Goal: Entertainment & Leisure: Browse casually

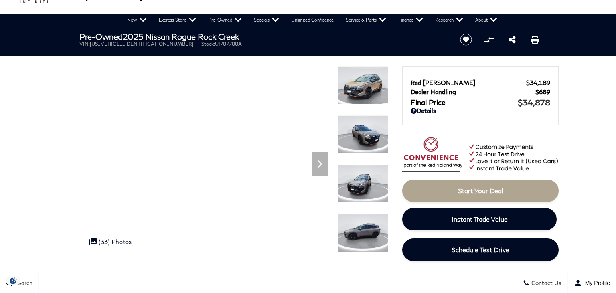
scroll to position [42, 0]
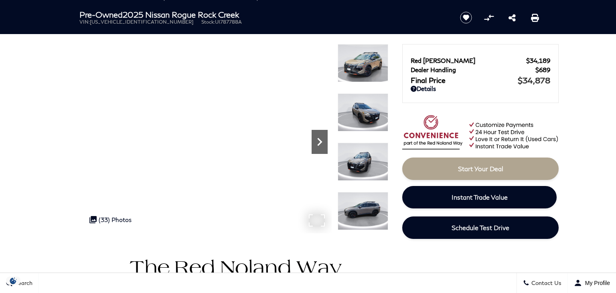
click at [317, 134] on icon "Next" at bounding box center [319, 142] width 16 height 16
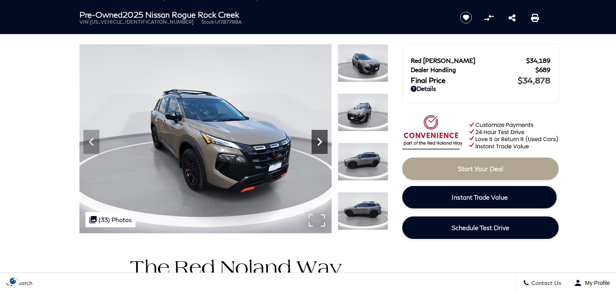
click at [317, 134] on icon "Next" at bounding box center [319, 142] width 16 height 16
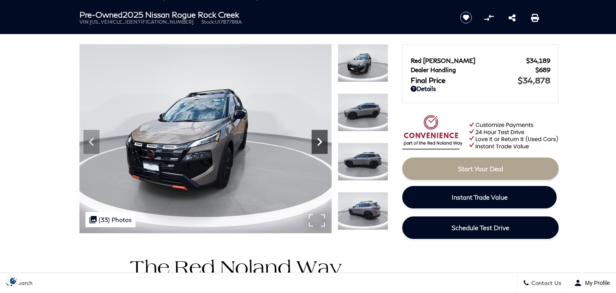
click at [317, 134] on icon "Next" at bounding box center [319, 142] width 16 height 16
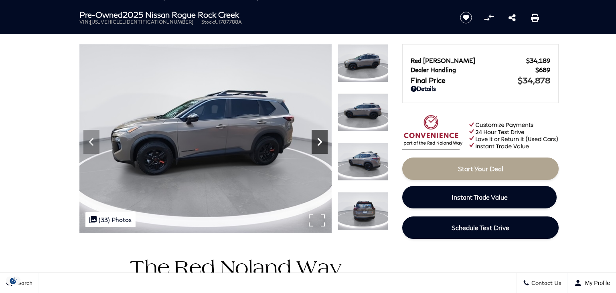
click at [317, 134] on icon "Next" at bounding box center [319, 142] width 16 height 16
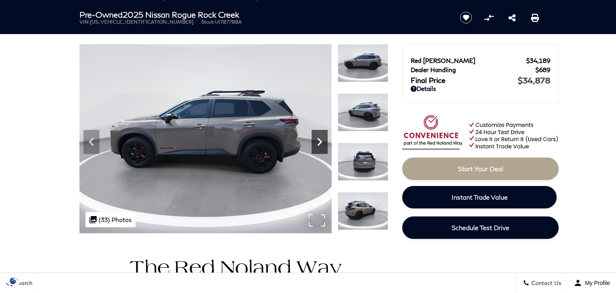
click at [317, 134] on icon "Next" at bounding box center [319, 142] width 16 height 16
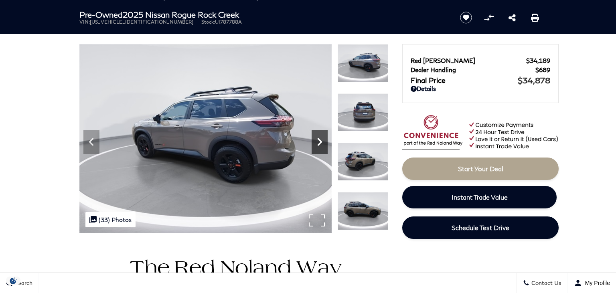
click at [317, 134] on icon "Next" at bounding box center [319, 142] width 16 height 16
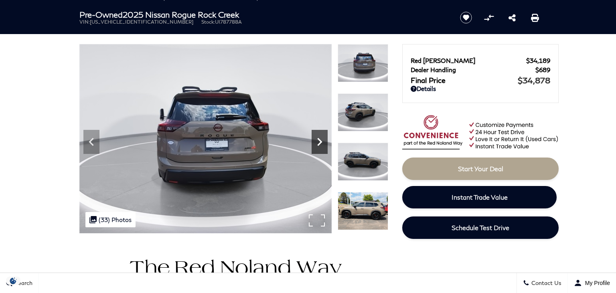
click at [317, 134] on icon "Next" at bounding box center [319, 142] width 16 height 16
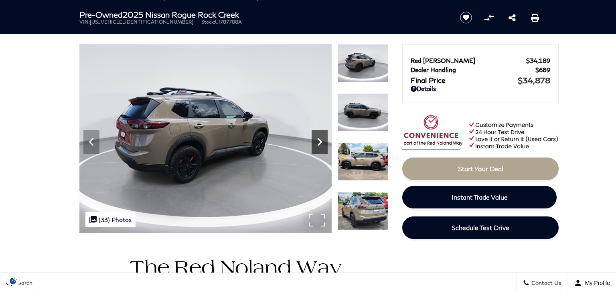
click at [317, 134] on icon "Next" at bounding box center [319, 142] width 16 height 16
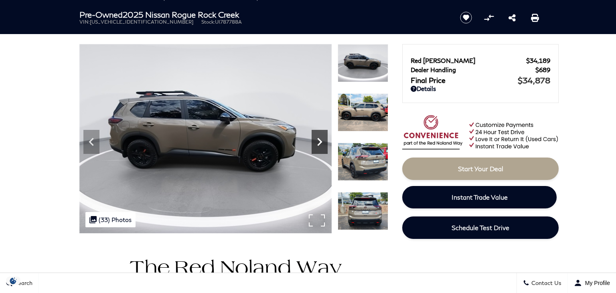
click at [317, 134] on icon "Next" at bounding box center [319, 142] width 16 height 16
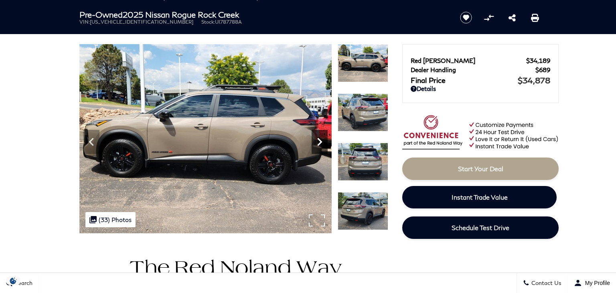
click at [317, 134] on icon "Next" at bounding box center [319, 142] width 16 height 16
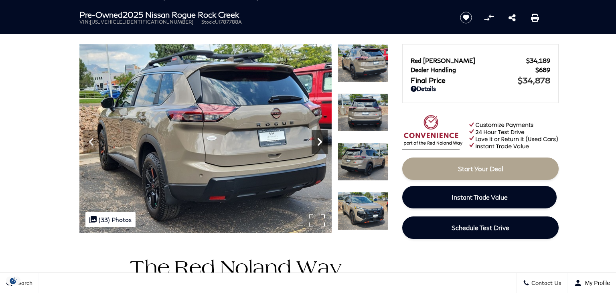
click at [317, 134] on icon "Next" at bounding box center [319, 142] width 16 height 16
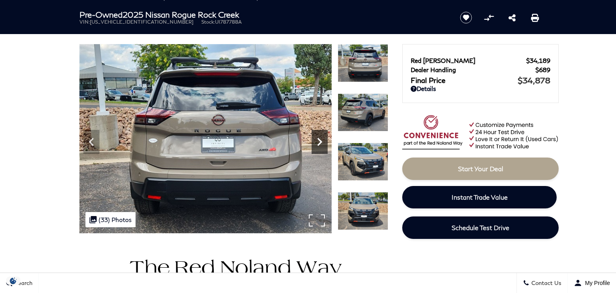
click at [317, 134] on icon "Next" at bounding box center [319, 142] width 16 height 16
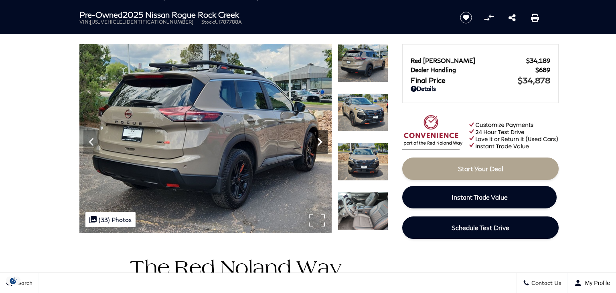
click at [317, 134] on icon "Next" at bounding box center [319, 142] width 16 height 16
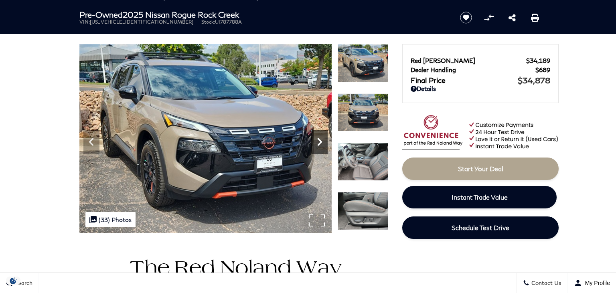
click at [317, 134] on icon "Next" at bounding box center [319, 142] width 16 height 16
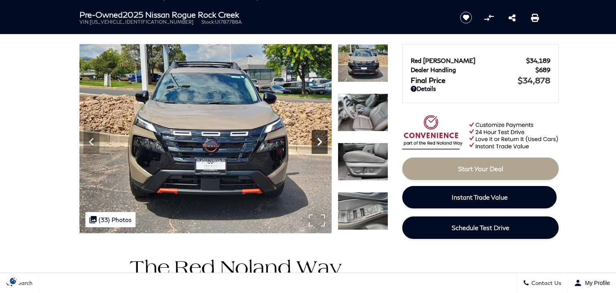
click at [317, 134] on icon "Next" at bounding box center [319, 142] width 16 height 16
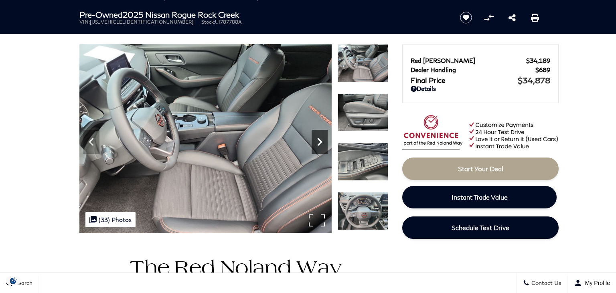
click at [317, 134] on icon "Next" at bounding box center [319, 142] width 16 height 16
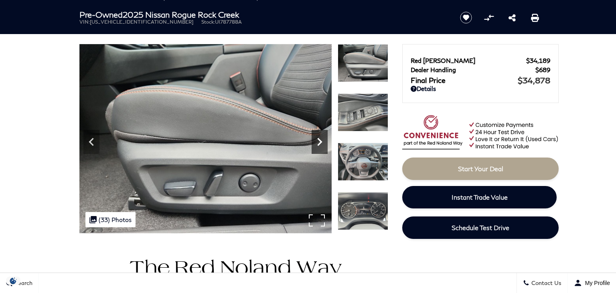
click at [317, 134] on icon "Next" at bounding box center [319, 142] width 16 height 16
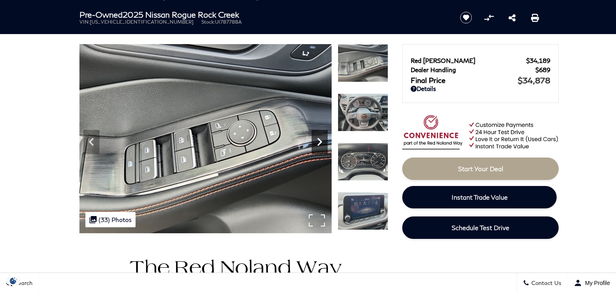
click at [317, 134] on icon "Next" at bounding box center [319, 142] width 16 height 16
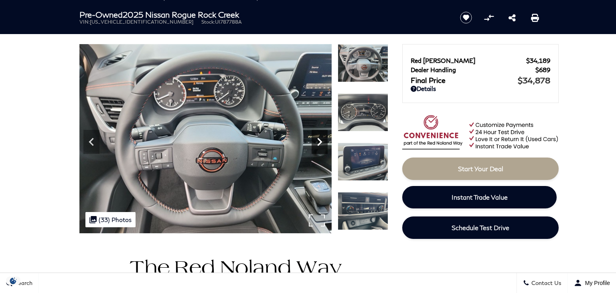
click at [317, 134] on icon "Next" at bounding box center [319, 142] width 16 height 16
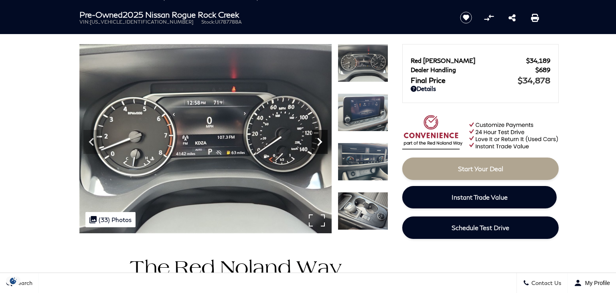
click at [317, 134] on icon "Next" at bounding box center [319, 142] width 16 height 16
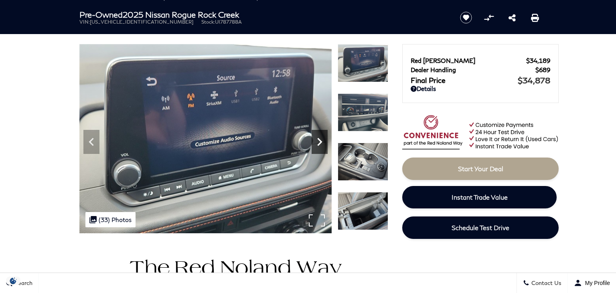
click at [317, 134] on icon "Next" at bounding box center [319, 142] width 16 height 16
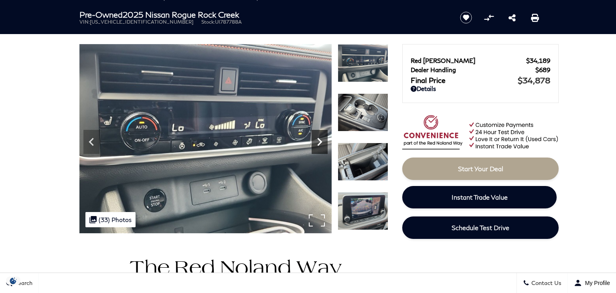
click at [317, 134] on icon "Next" at bounding box center [319, 142] width 16 height 16
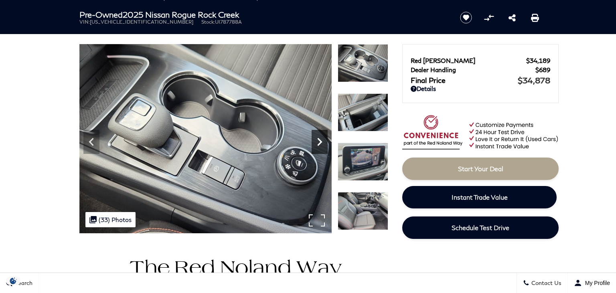
click at [317, 134] on icon "Next" at bounding box center [319, 142] width 16 height 16
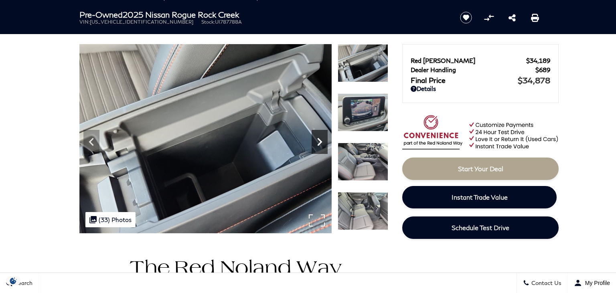
click at [317, 134] on icon "Next" at bounding box center [319, 142] width 16 height 16
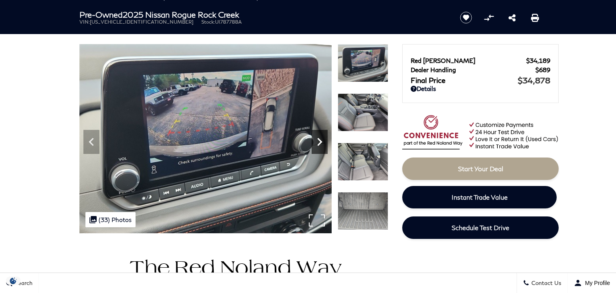
click at [317, 134] on icon "Next" at bounding box center [319, 142] width 16 height 16
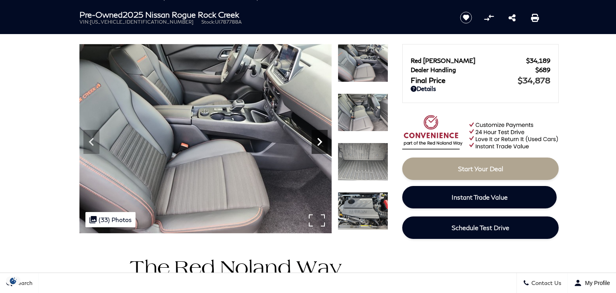
click at [317, 134] on icon "Next" at bounding box center [319, 142] width 16 height 16
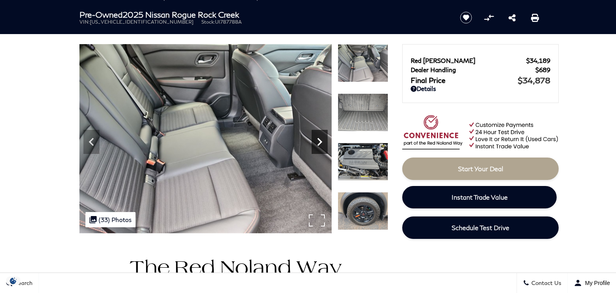
click at [317, 134] on icon "Next" at bounding box center [319, 142] width 16 height 16
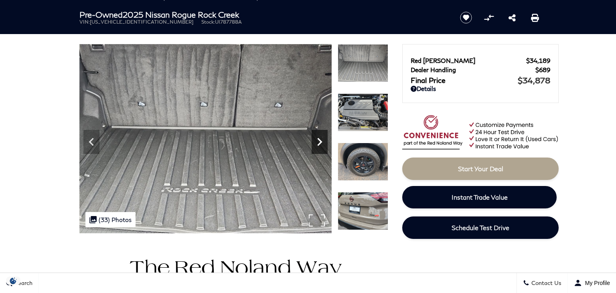
click at [317, 134] on icon "Next" at bounding box center [319, 142] width 16 height 16
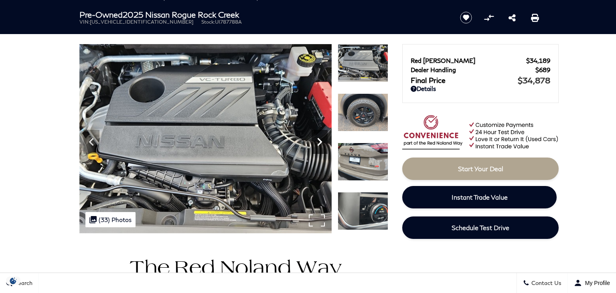
click at [317, 134] on icon "Next" at bounding box center [319, 142] width 16 height 16
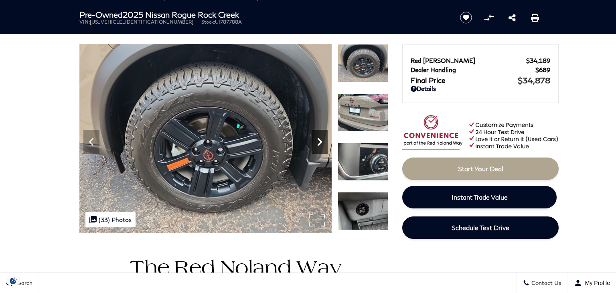
click at [317, 134] on icon "Next" at bounding box center [319, 142] width 16 height 16
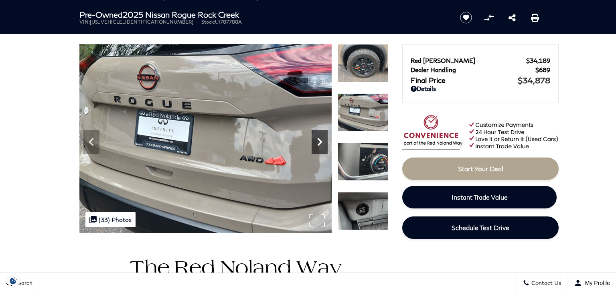
click at [322, 139] on icon "Next" at bounding box center [319, 142] width 16 height 16
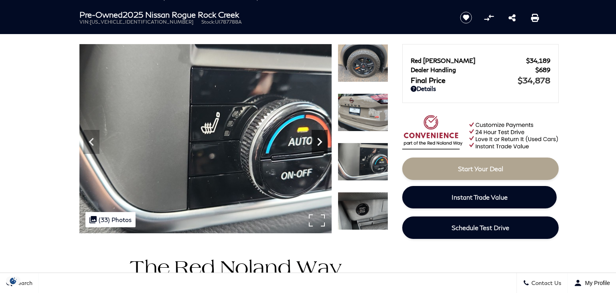
click at [322, 139] on icon "Next" at bounding box center [319, 142] width 16 height 16
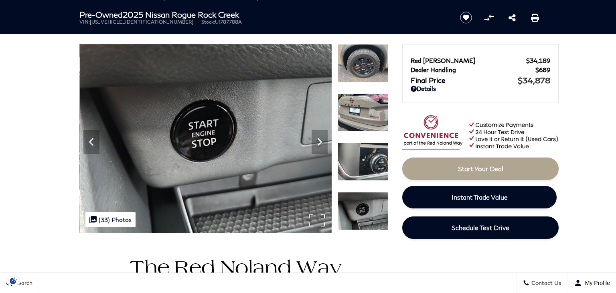
click at [323, 141] on div "360 WalkAround Powered By SpinCar" at bounding box center [205, 138] width 252 height 189
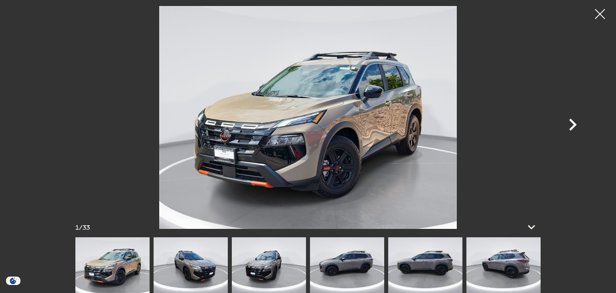
click at [573, 119] on icon "Next" at bounding box center [572, 125] width 24 height 24
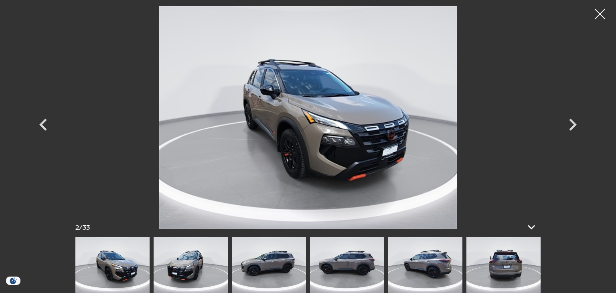
click at [596, 10] on div at bounding box center [599, 14] width 21 height 21
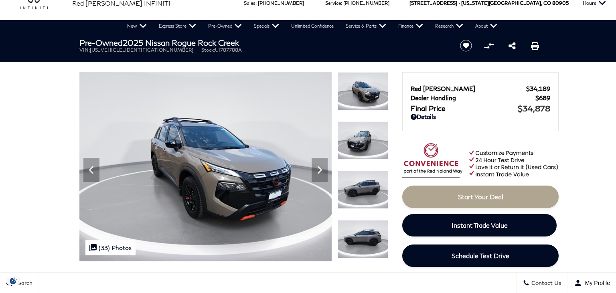
scroll to position [0, 0]
